Goal: Check status: Check status

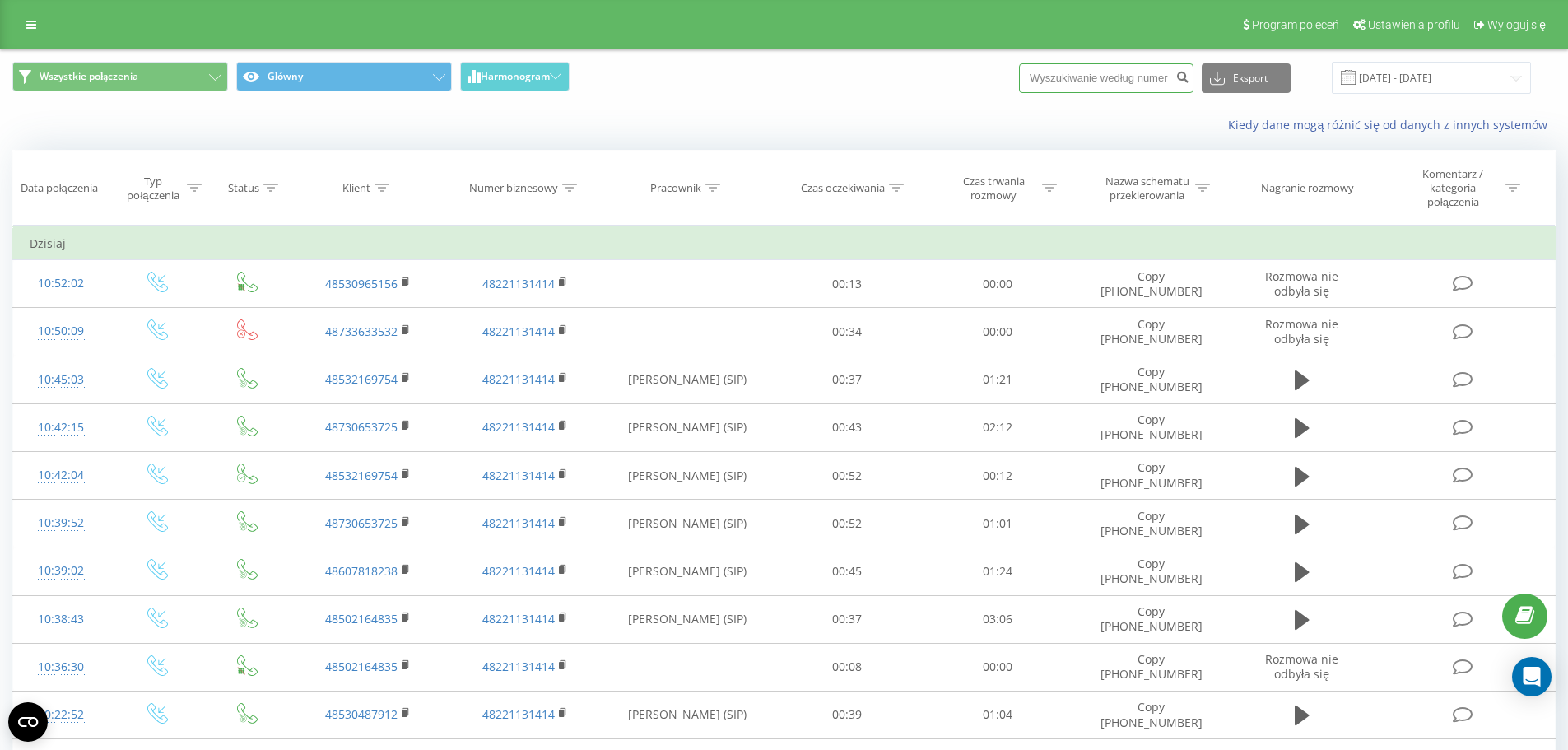
click at [1125, 81] on input at bounding box center [1106, 78] width 175 height 30
paste input "48795799623"
type input "48795799623"
click at [1190, 80] on icon "submit" at bounding box center [1182, 74] width 14 height 10
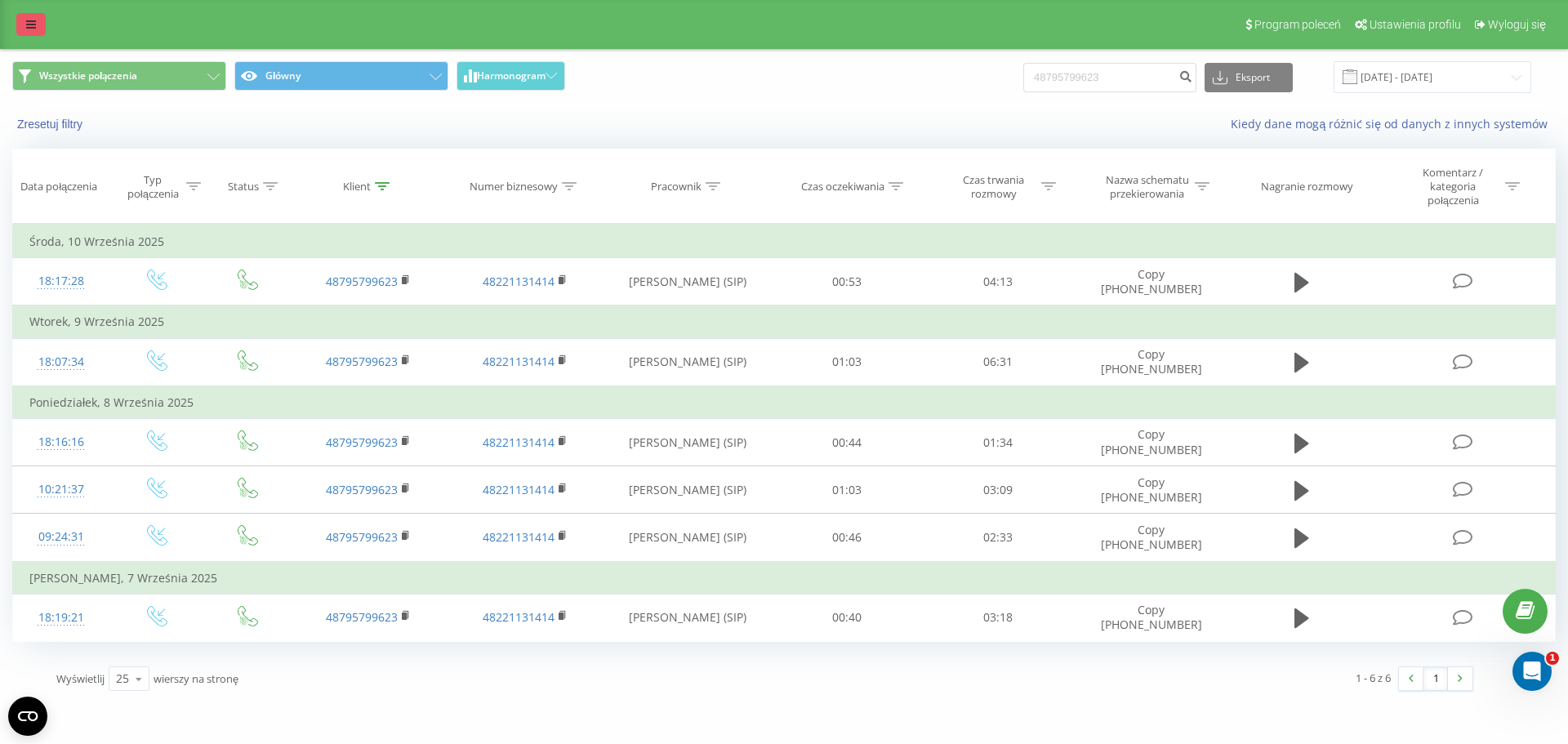
click at [32, 25] on icon at bounding box center [31, 24] width 10 height 12
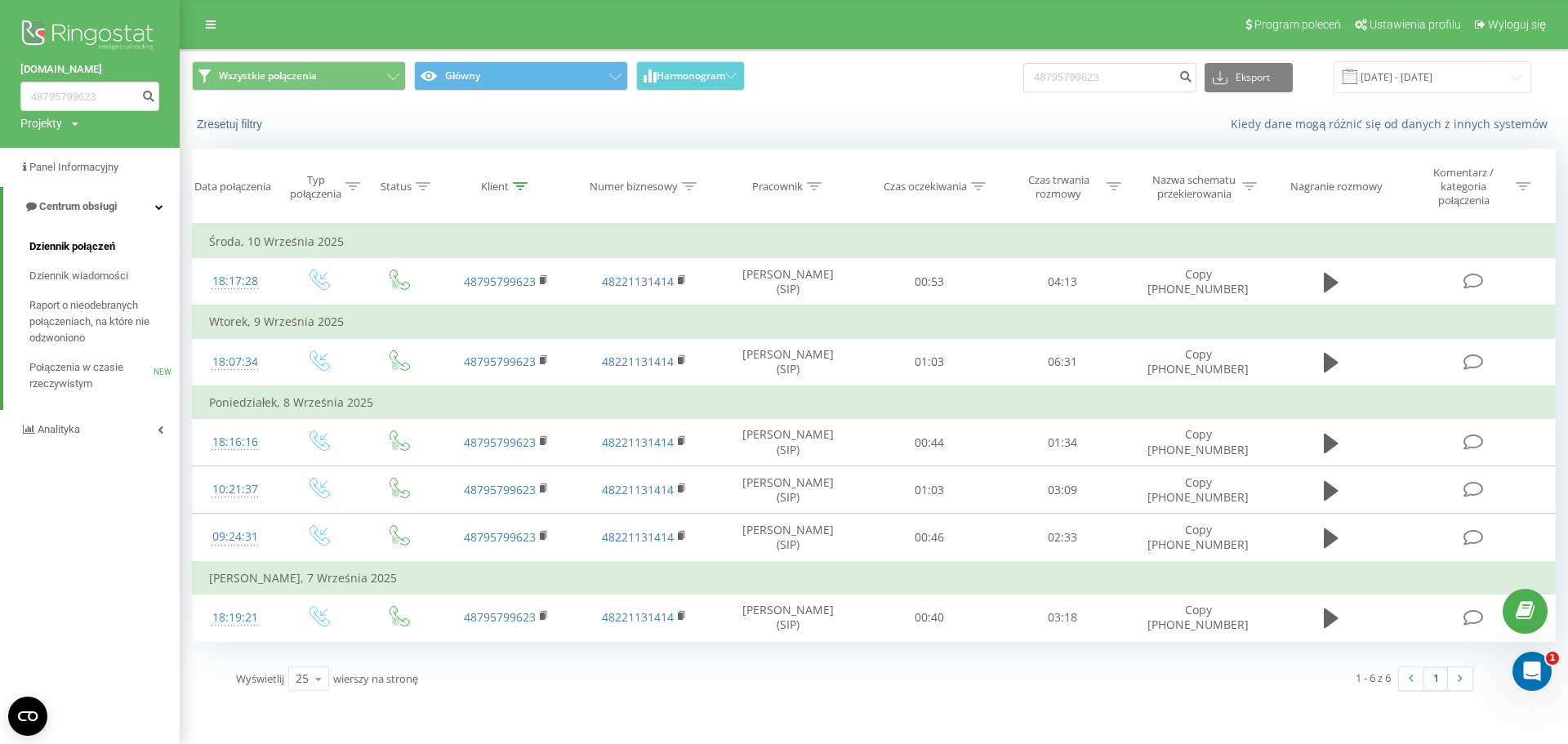
click at [76, 253] on span "Dziennik połączeń" at bounding box center [72, 247] width 85 height 16
